Goal: Task Accomplishment & Management: Manage account settings

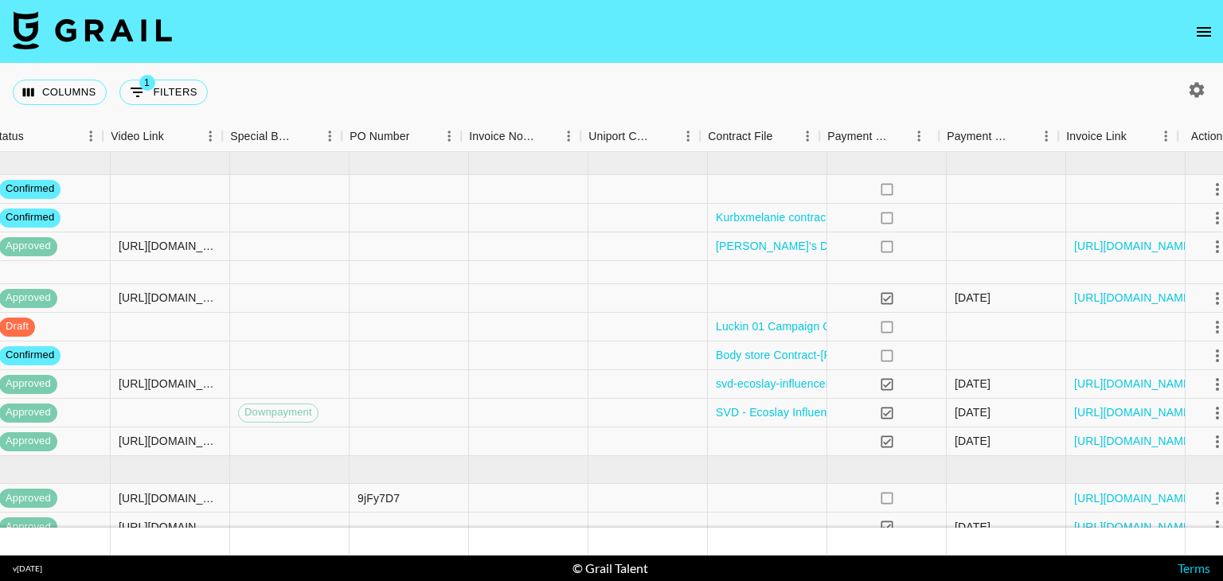
scroll to position [0, 1433]
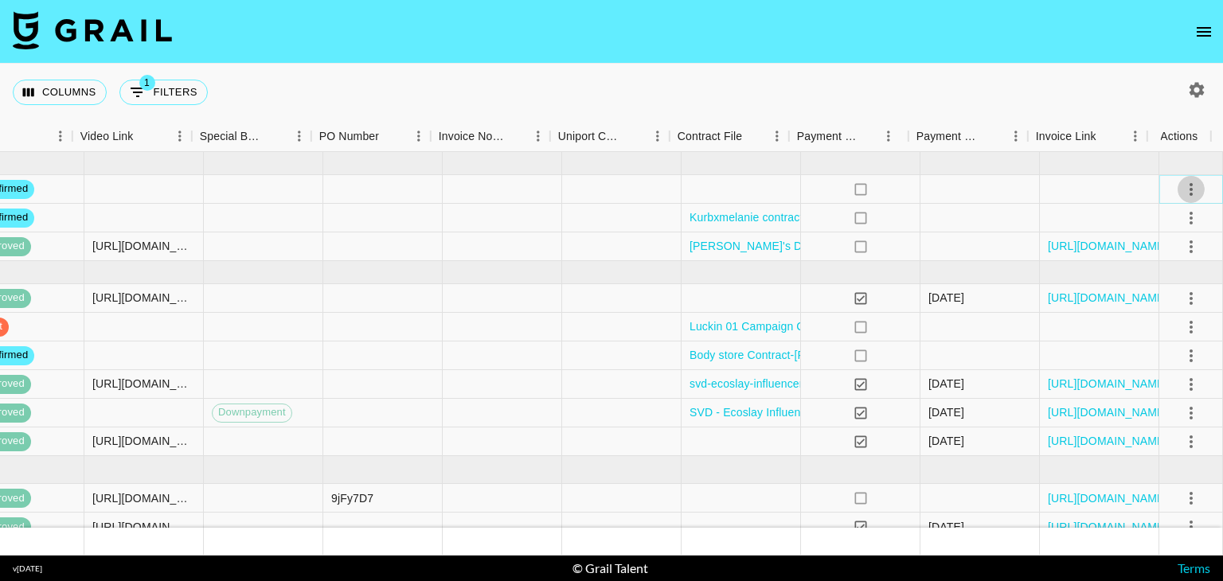
click at [1182, 186] on icon "select merge strategy" at bounding box center [1191, 189] width 19 height 19
click at [1187, 280] on li "Draft Created" at bounding box center [1172, 280] width 104 height 29
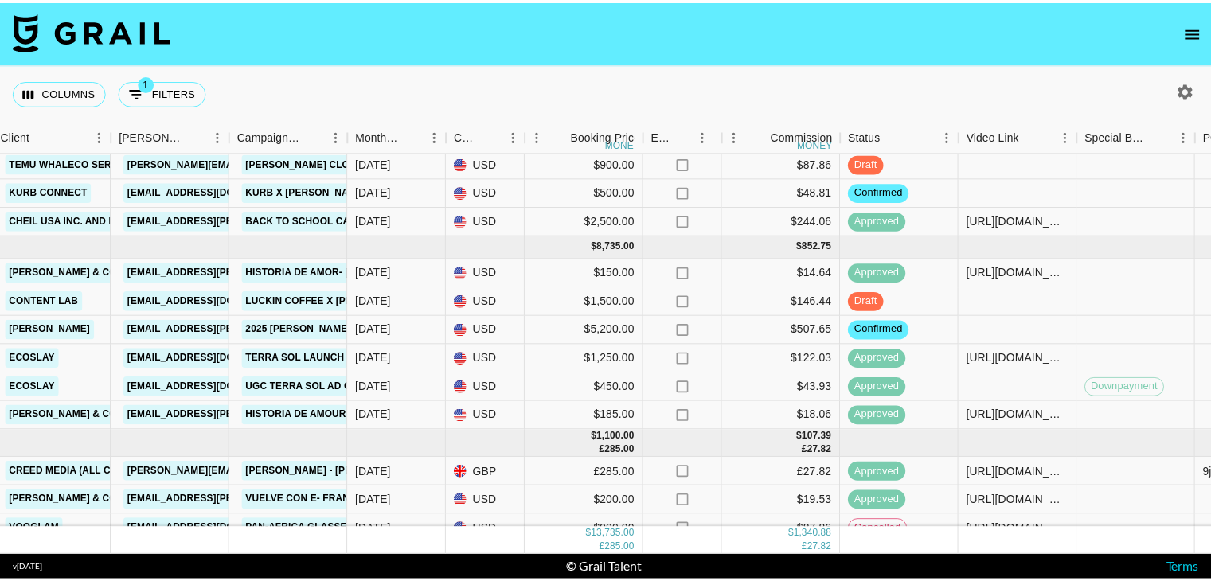
scroll to position [25, 537]
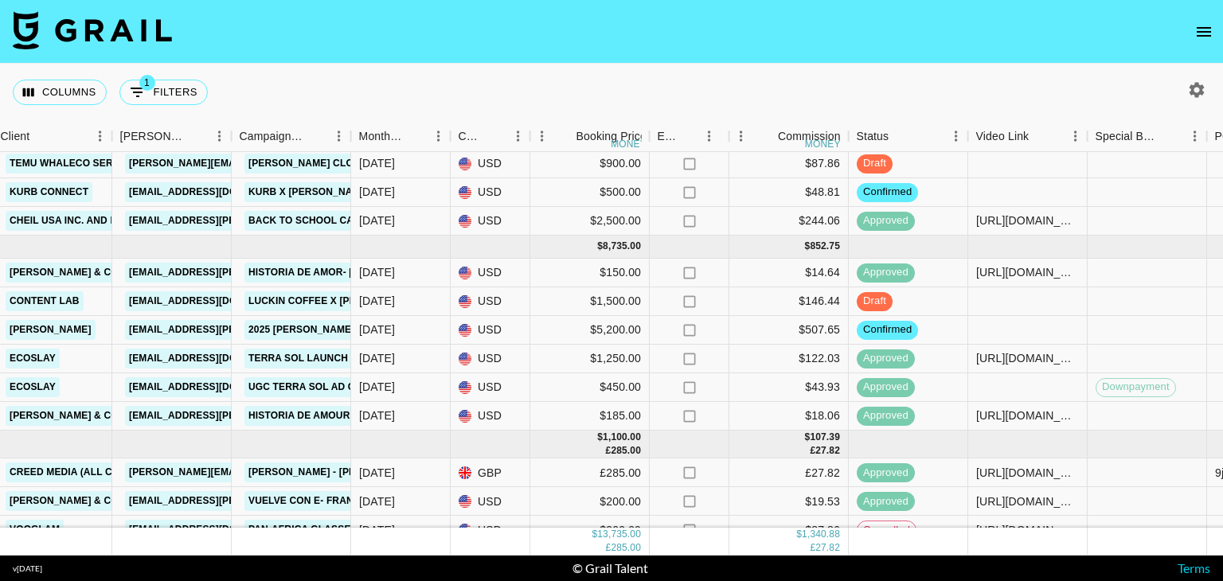
click at [1203, 22] on icon "open drawer" at bounding box center [1204, 31] width 19 height 19
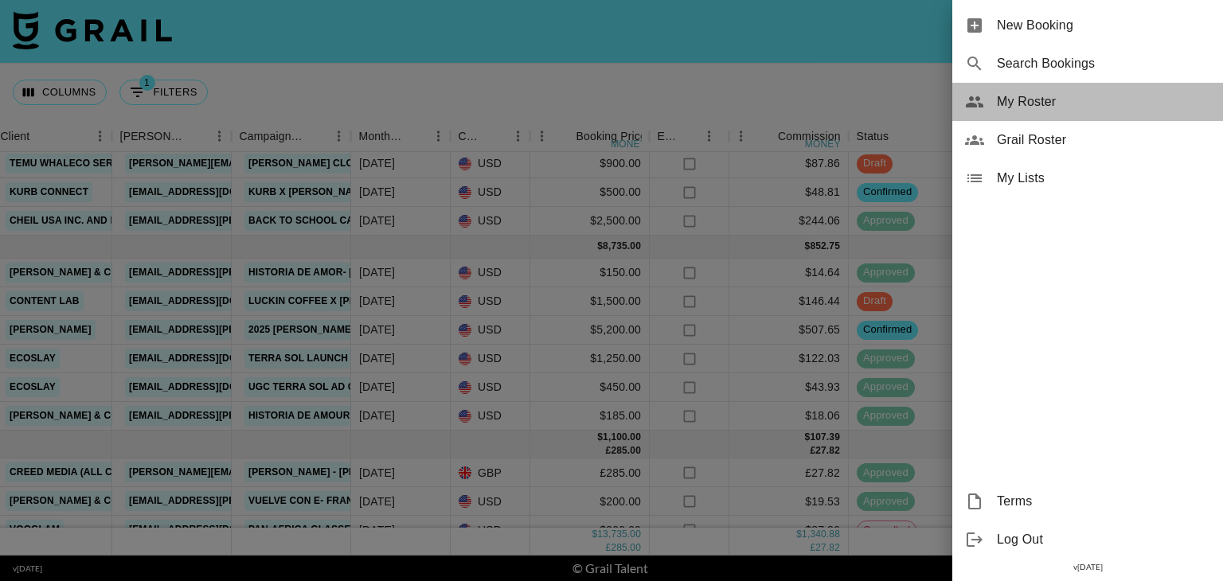
click at [1090, 100] on span "My Roster" at bounding box center [1103, 101] width 213 height 19
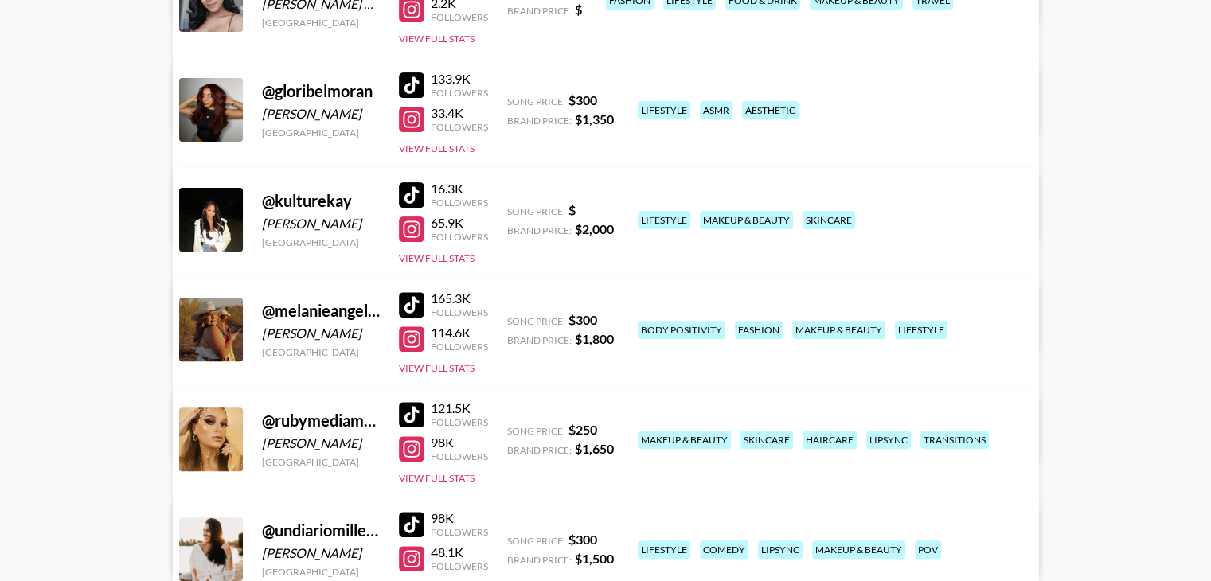
scroll to position [515, 0]
click at [471, 367] on button "View Full Stats" at bounding box center [437, 368] width 76 height 12
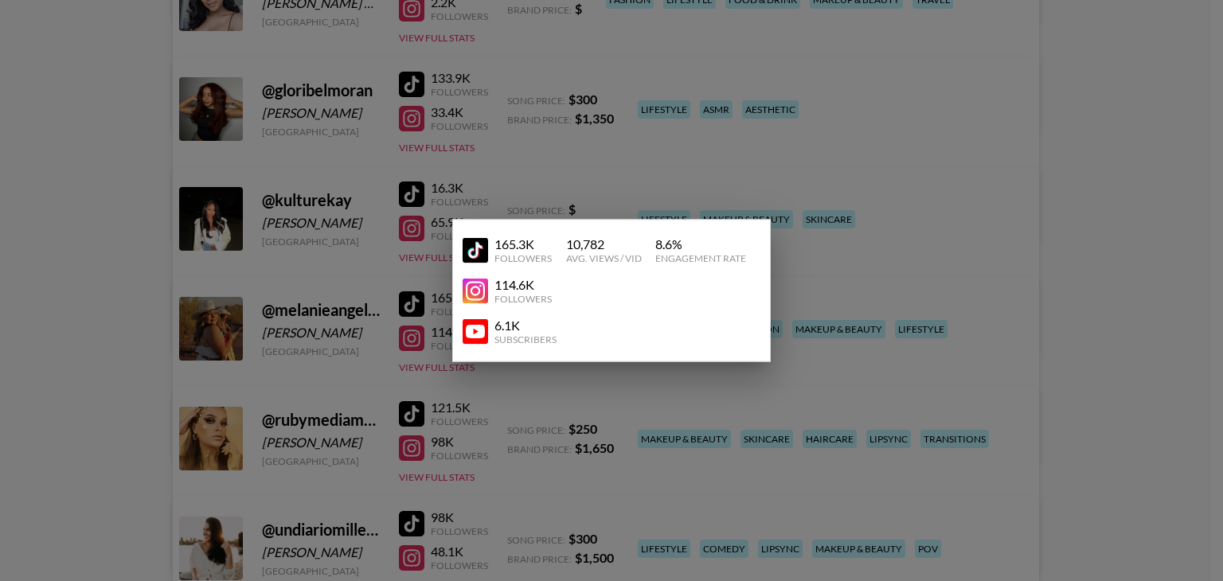
click at [768, 367] on div at bounding box center [611, 290] width 1223 height 581
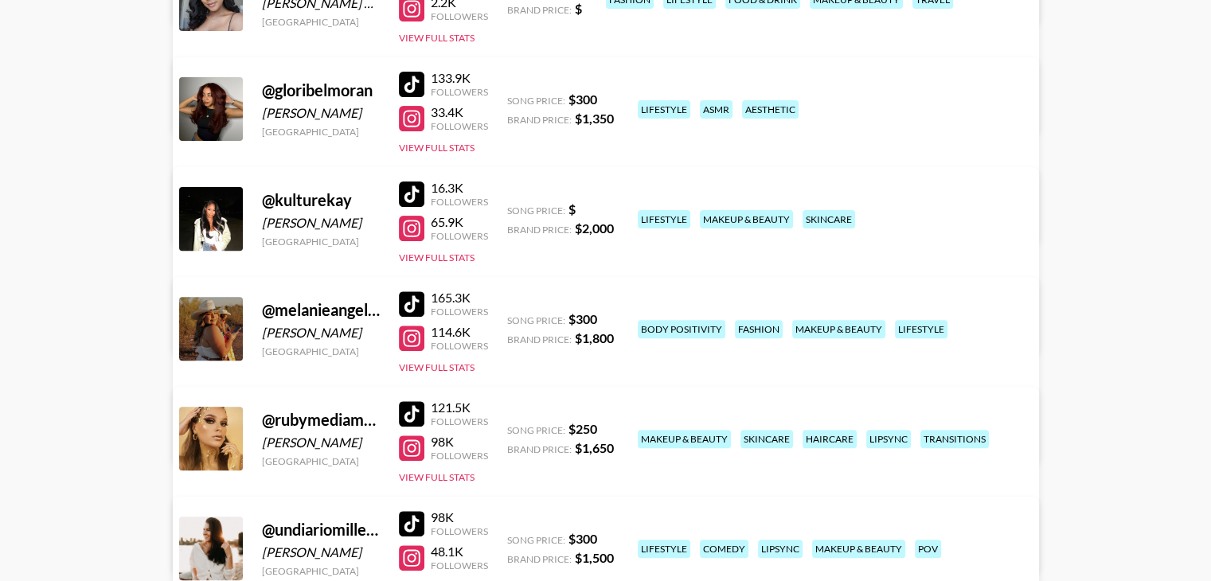
click at [612, 428] on link "View/Edit Details" at bounding box center [407, 436] width 410 height 16
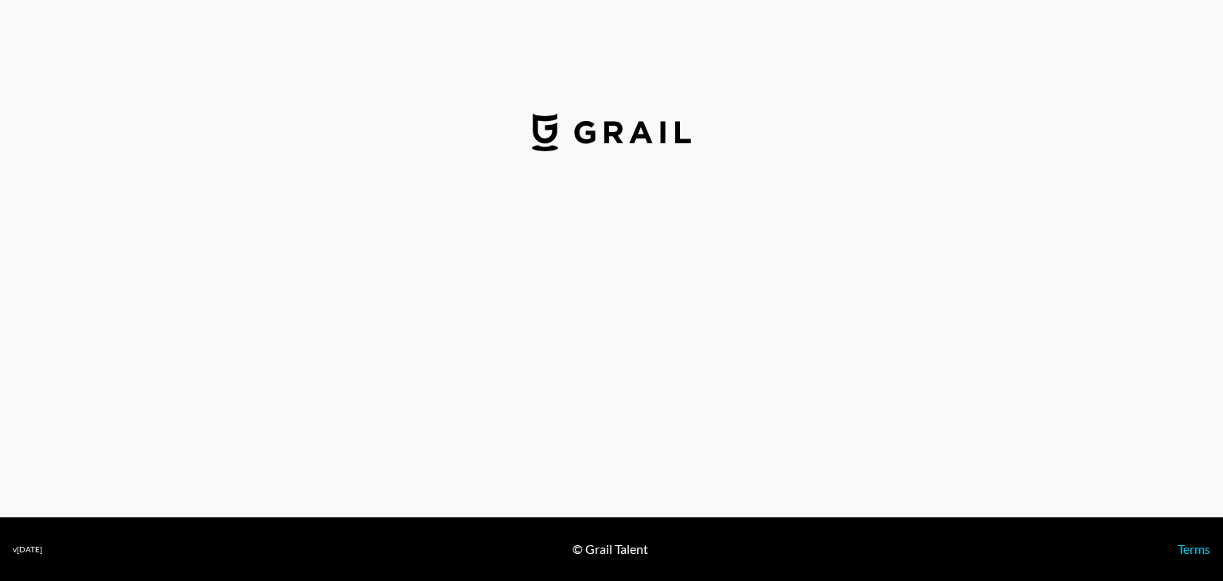
select select "USD"
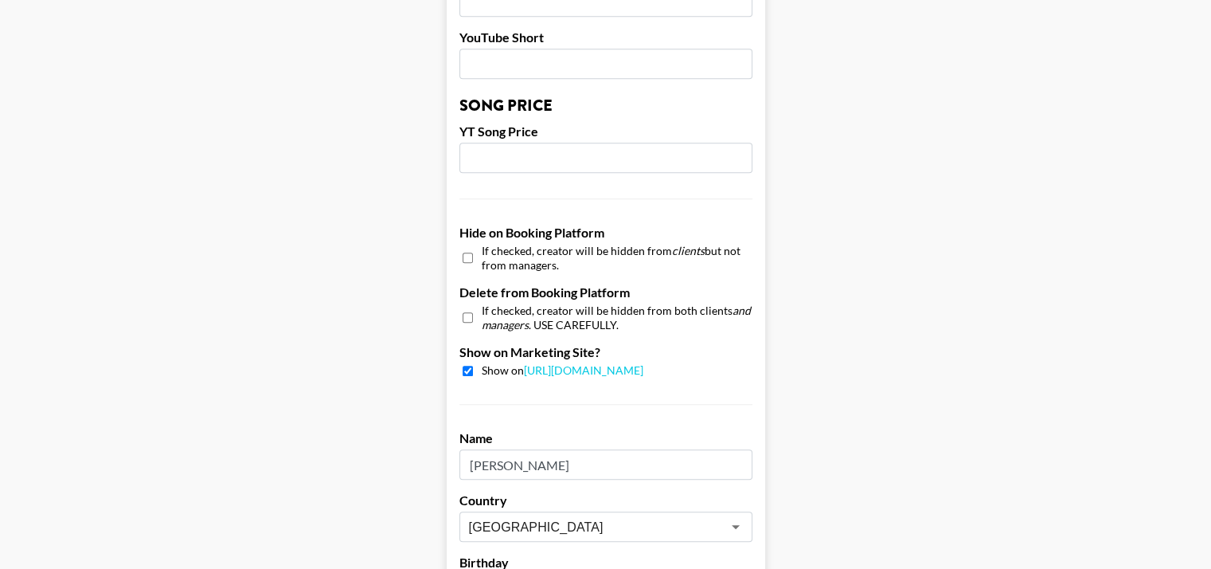
scroll to position [1591, 0]
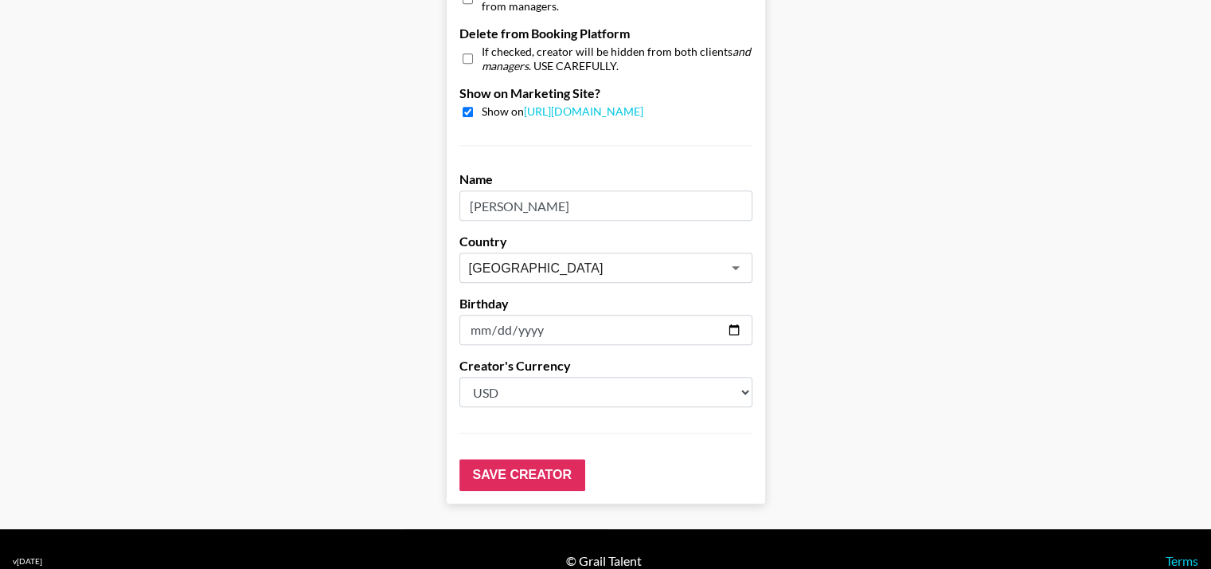
drag, startPoint x: 471, startPoint y: 305, endPoint x: 511, endPoint y: 307, distance: 39.1
click at [511, 315] on input "[DATE]" at bounding box center [606, 330] width 293 height 30
